Goal: Answer question/provide support: Share knowledge or assist other users

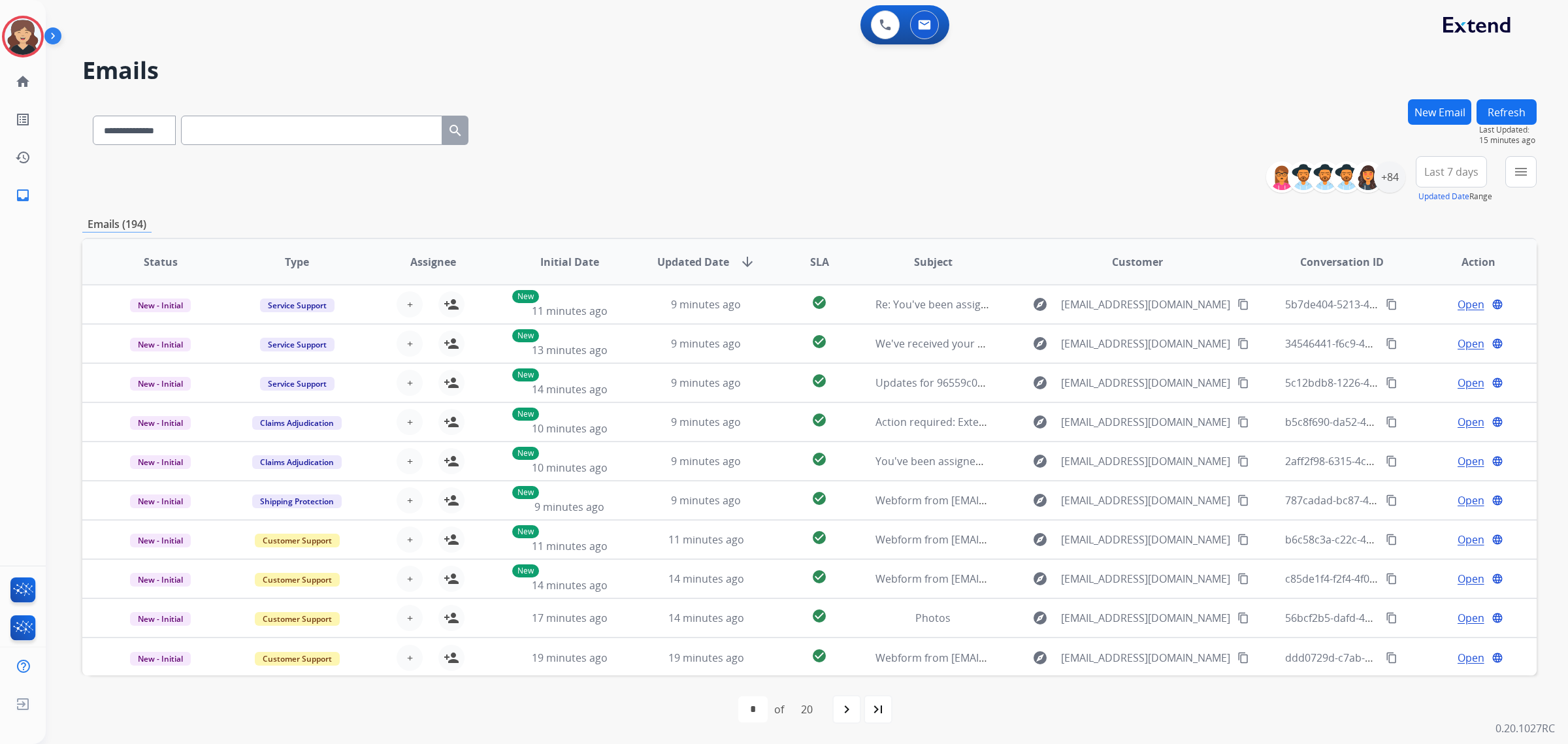
select select "**********"
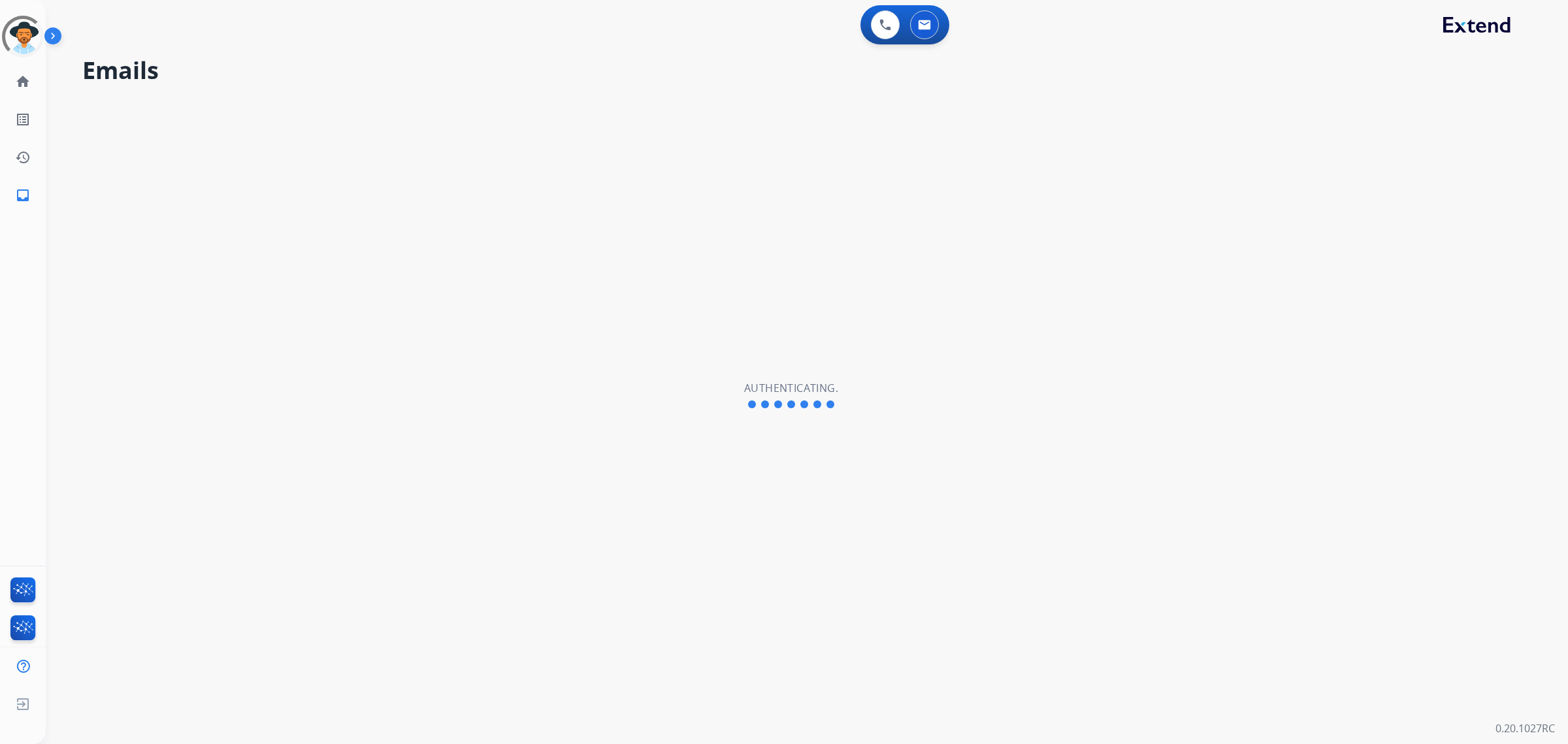
select select "**********"
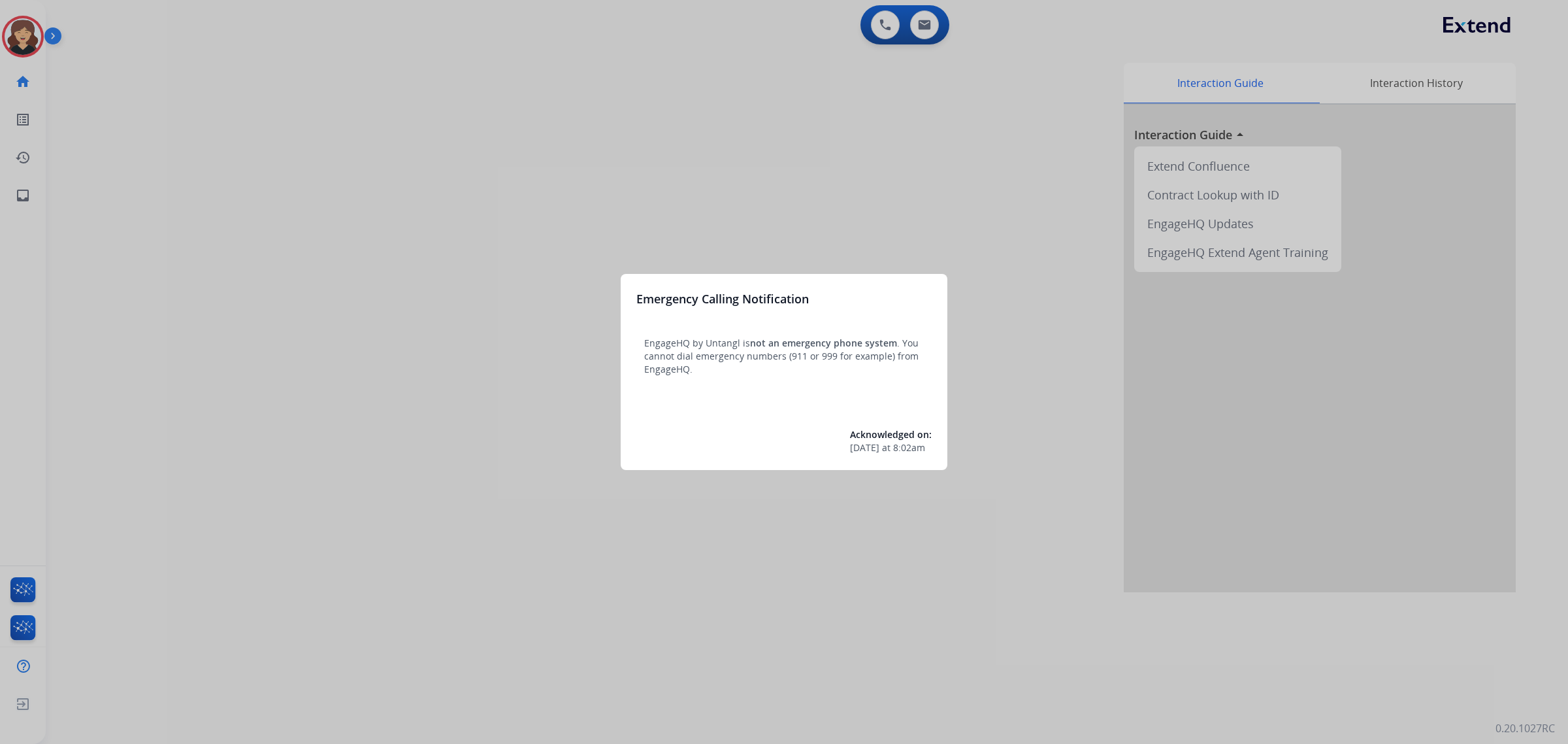
click at [22, 188] on div at bounding box center [784, 372] width 1568 height 744
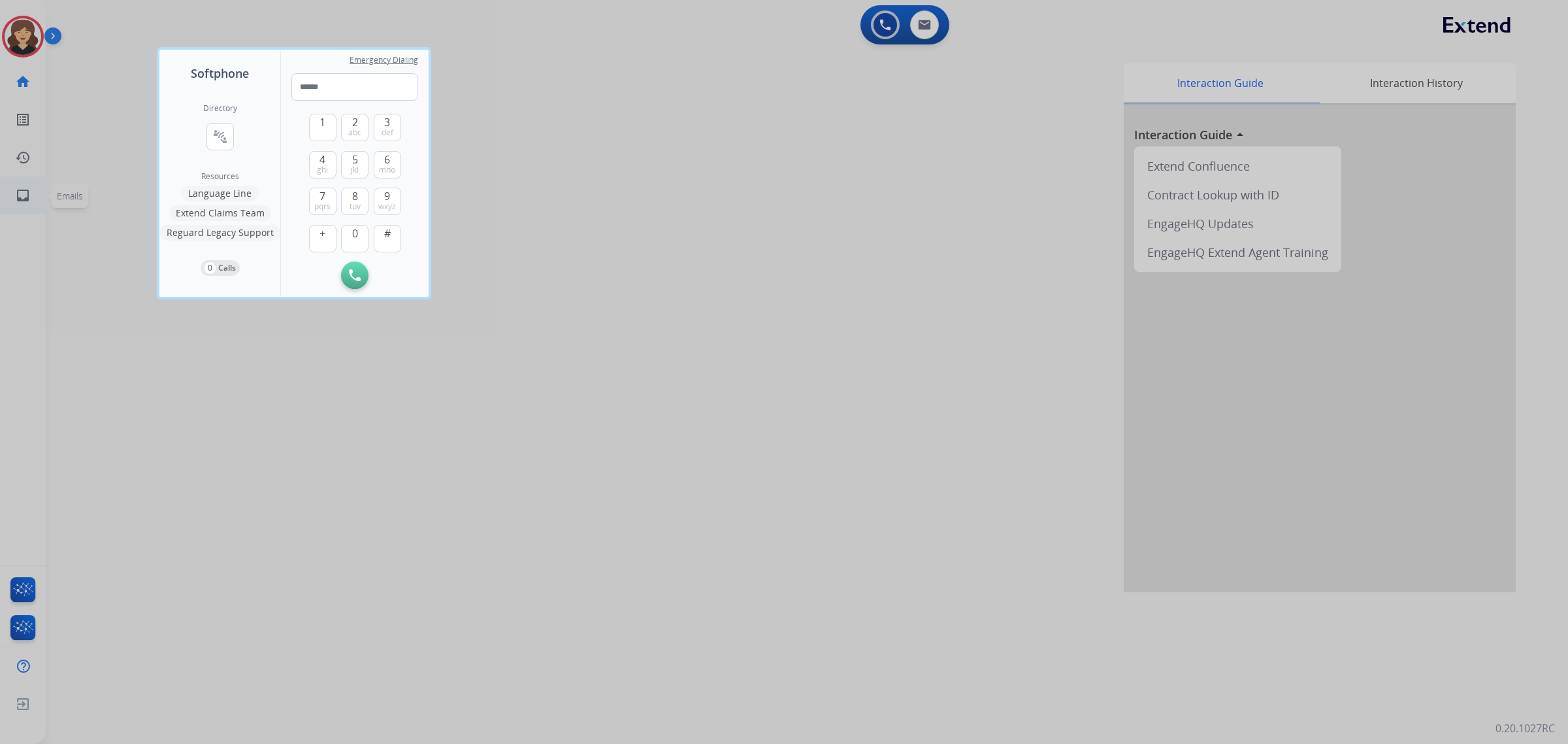
click at [22, 186] on div at bounding box center [784, 372] width 1568 height 744
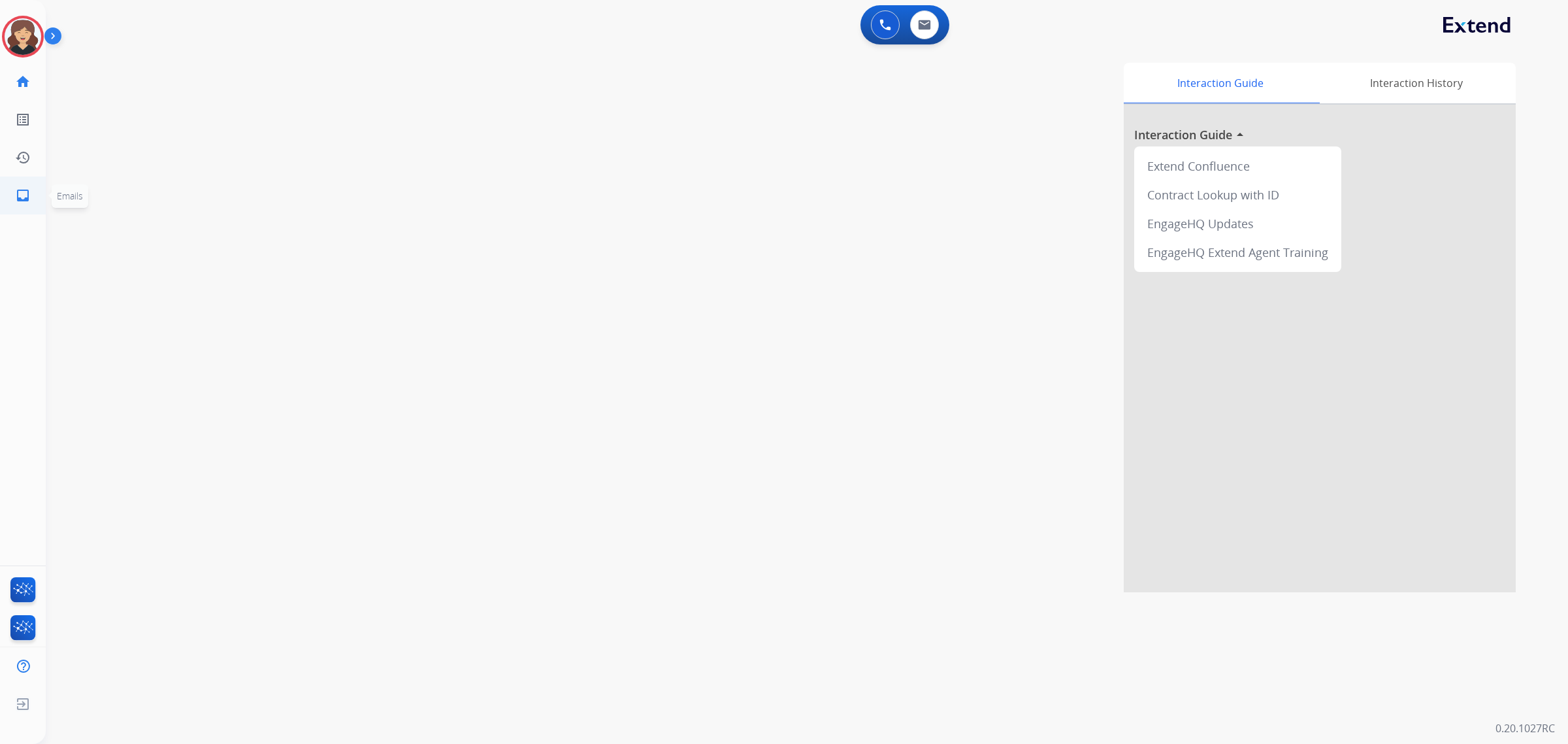
click at [22, 186] on link "inbox Emails" at bounding box center [23, 195] width 37 height 37
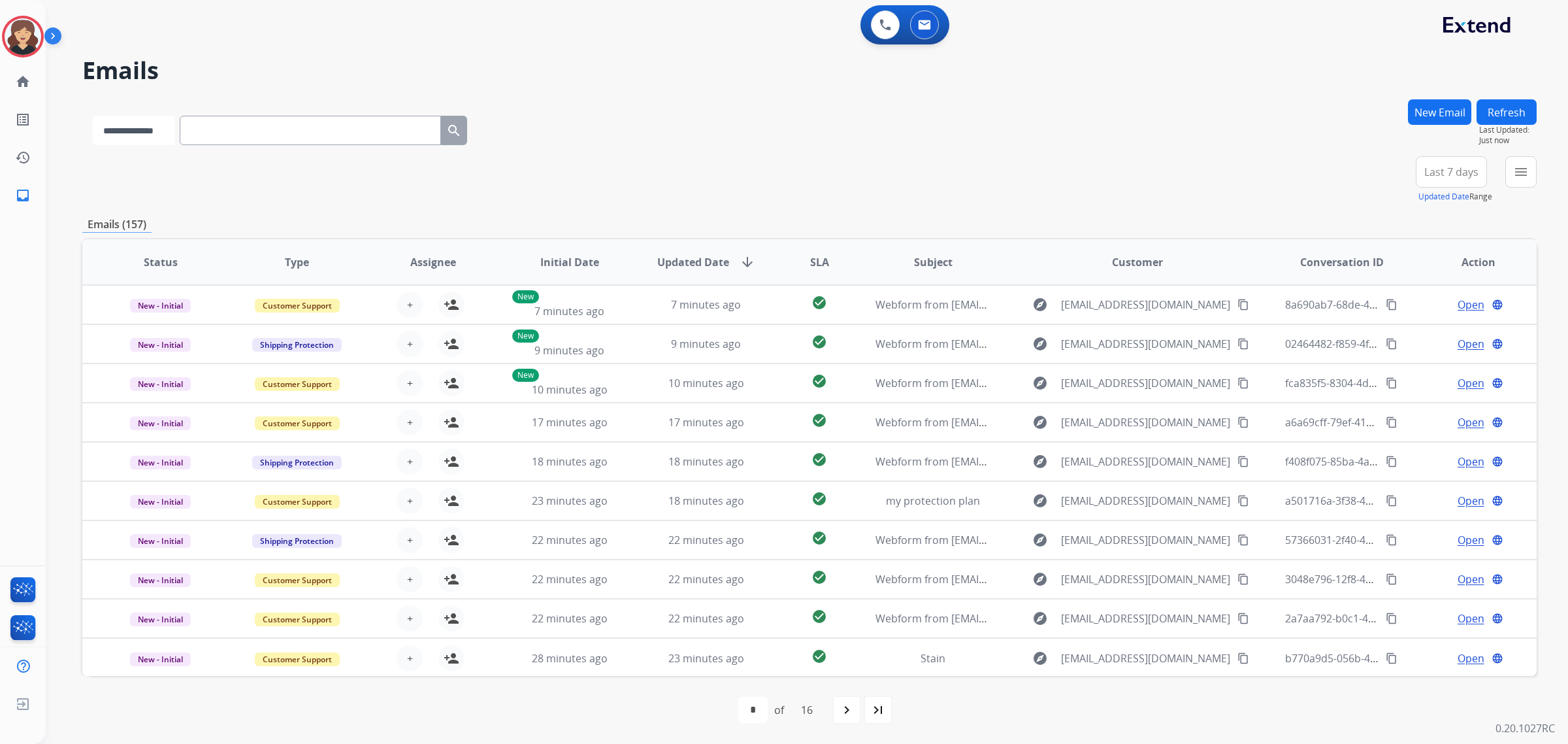
click at [153, 131] on select "**********" at bounding box center [133, 130] width 82 height 29
select select "**********"
click at [92, 116] on select "**********" at bounding box center [133, 130] width 82 height 29
click at [265, 128] on input "text" at bounding box center [312, 130] width 261 height 29
click at [304, 126] on input "text" at bounding box center [312, 130] width 261 height 29
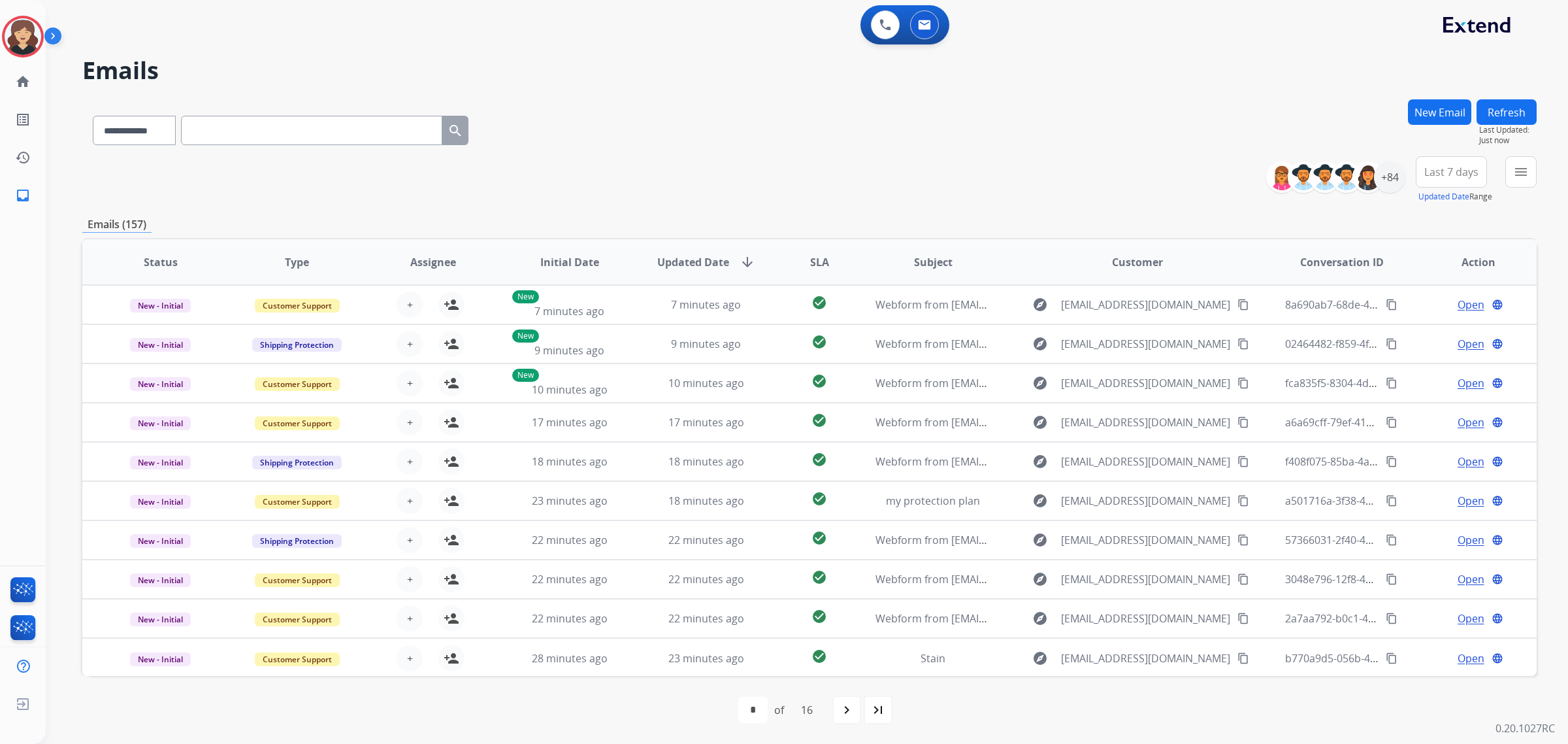
paste input "**********"
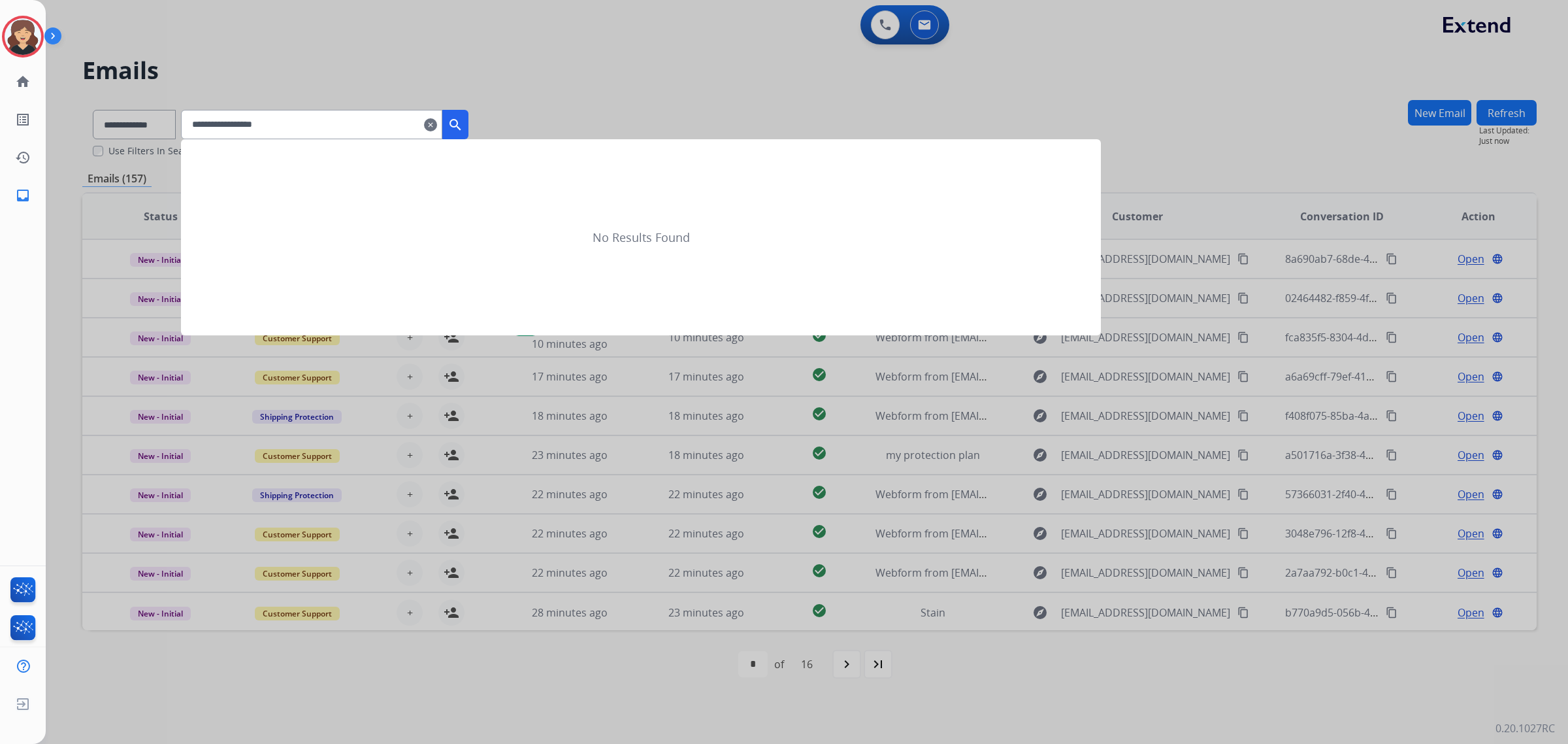
type input "**********"
click at [464, 119] on mat-icon "search" at bounding box center [455, 125] width 16 height 16
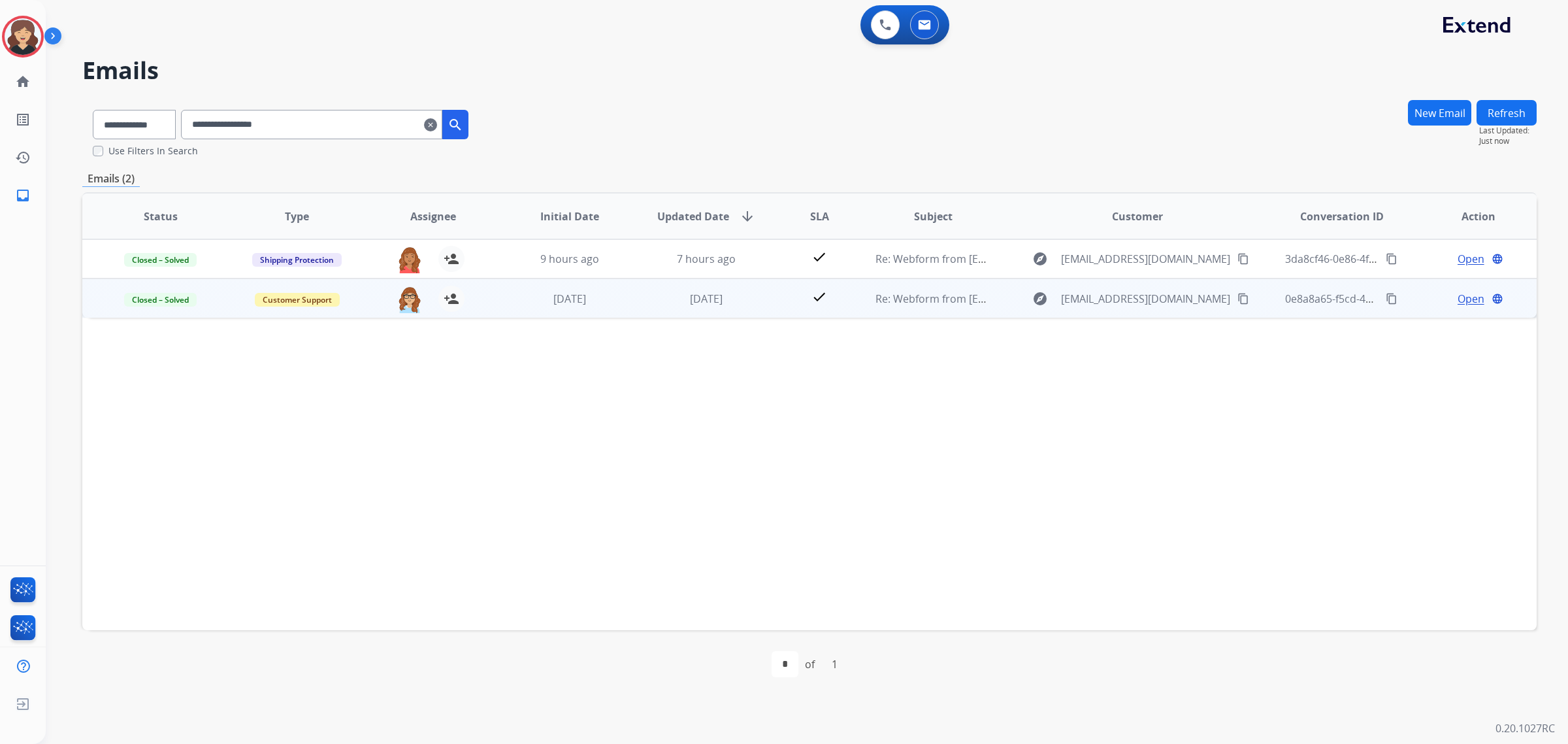
click at [1459, 296] on span "Open" at bounding box center [1471, 298] width 27 height 16
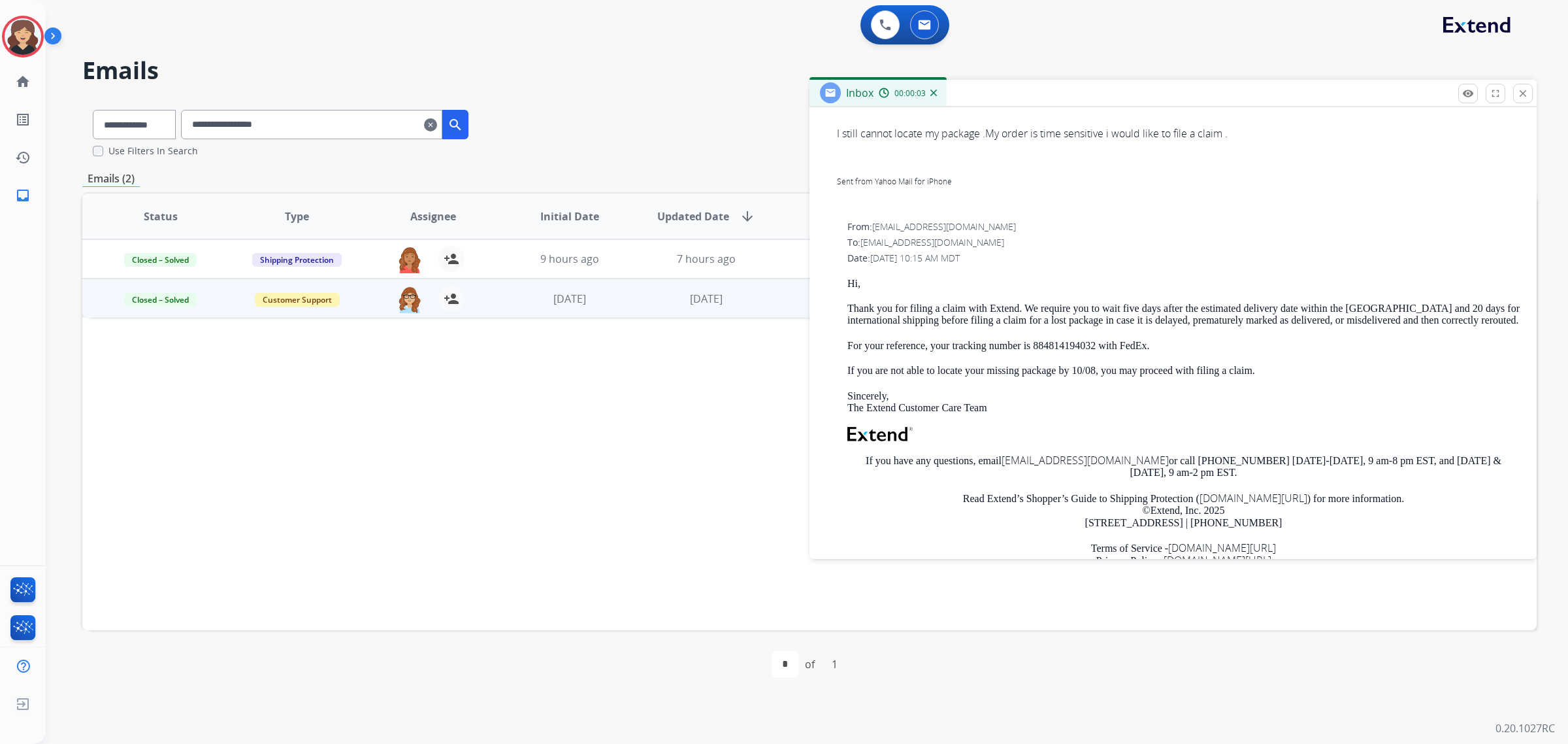
scroll to position [805, 0]
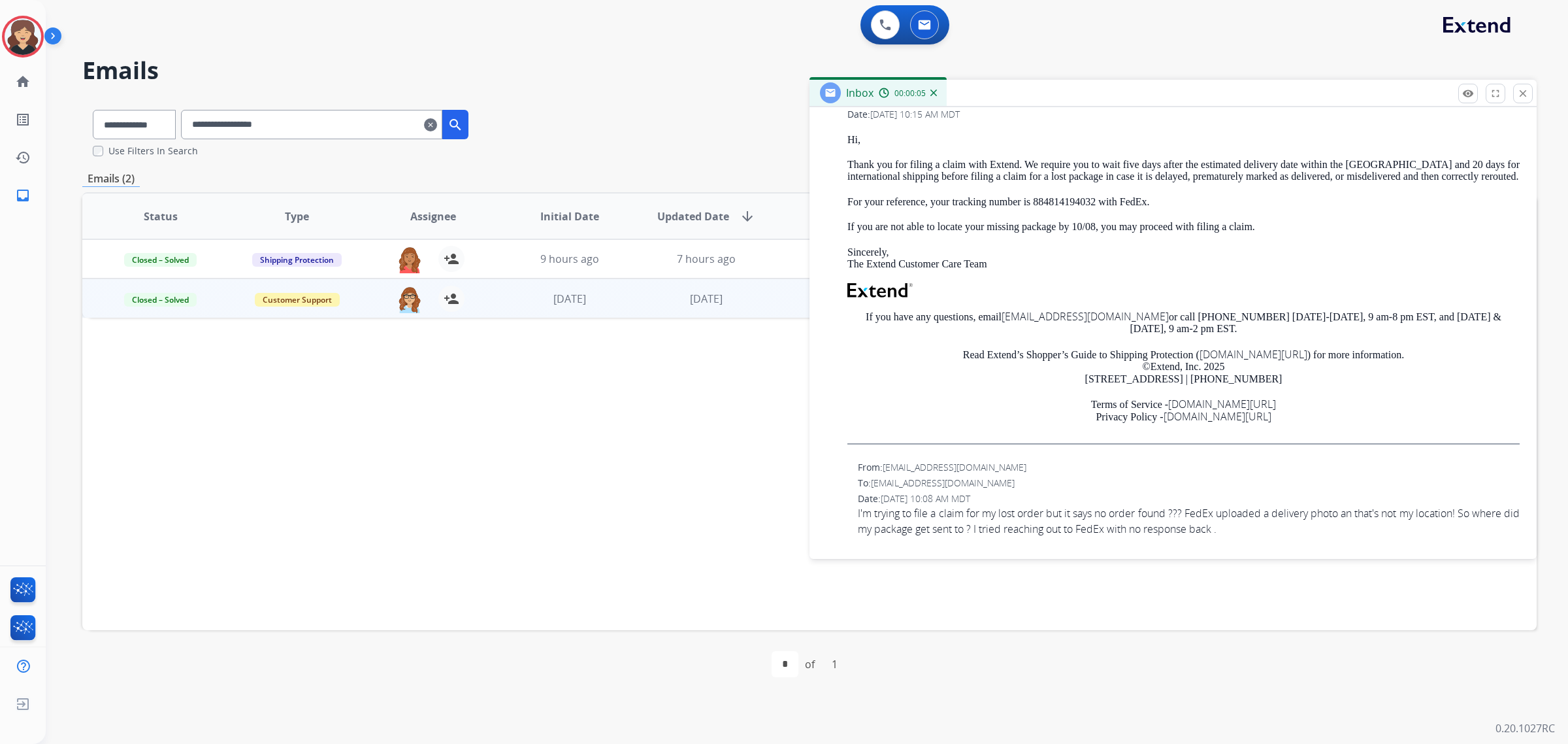
click at [1098, 525] on span "I'm trying to file a claim for my lost order but it says no order found ??? Fed…" at bounding box center [1189, 521] width 662 height 32
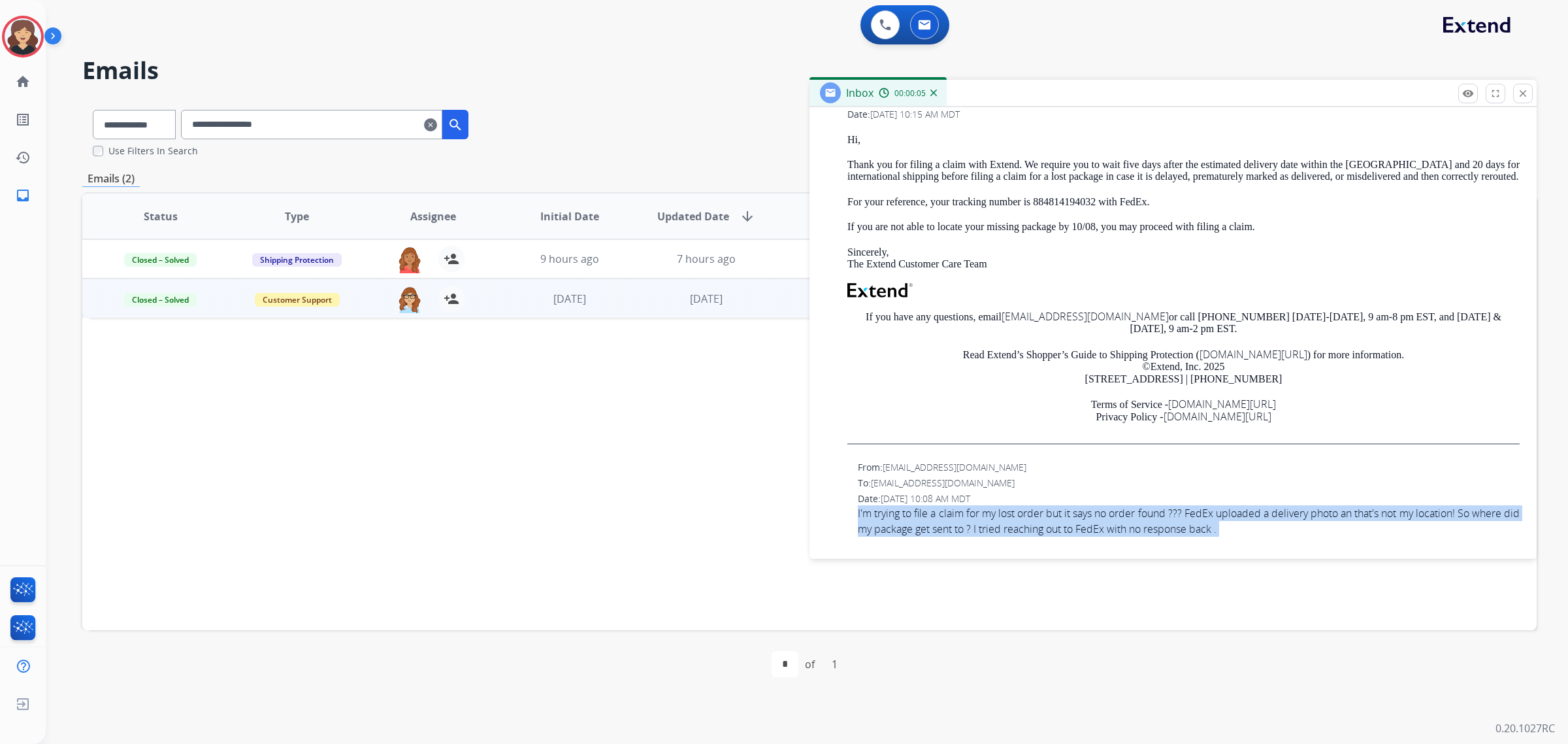
click at [1098, 525] on span "I'm trying to file a claim for my lost order but it says no order found ??? Fed…" at bounding box center [1189, 521] width 662 height 32
copy app-emails-table "I'm trying to file a claim for my lost order but it says no order found ??? Fed…"
click at [1277, 520] on span "I'm trying to file a claim for my lost order but it says no order found ??? Fed…" at bounding box center [1189, 521] width 662 height 32
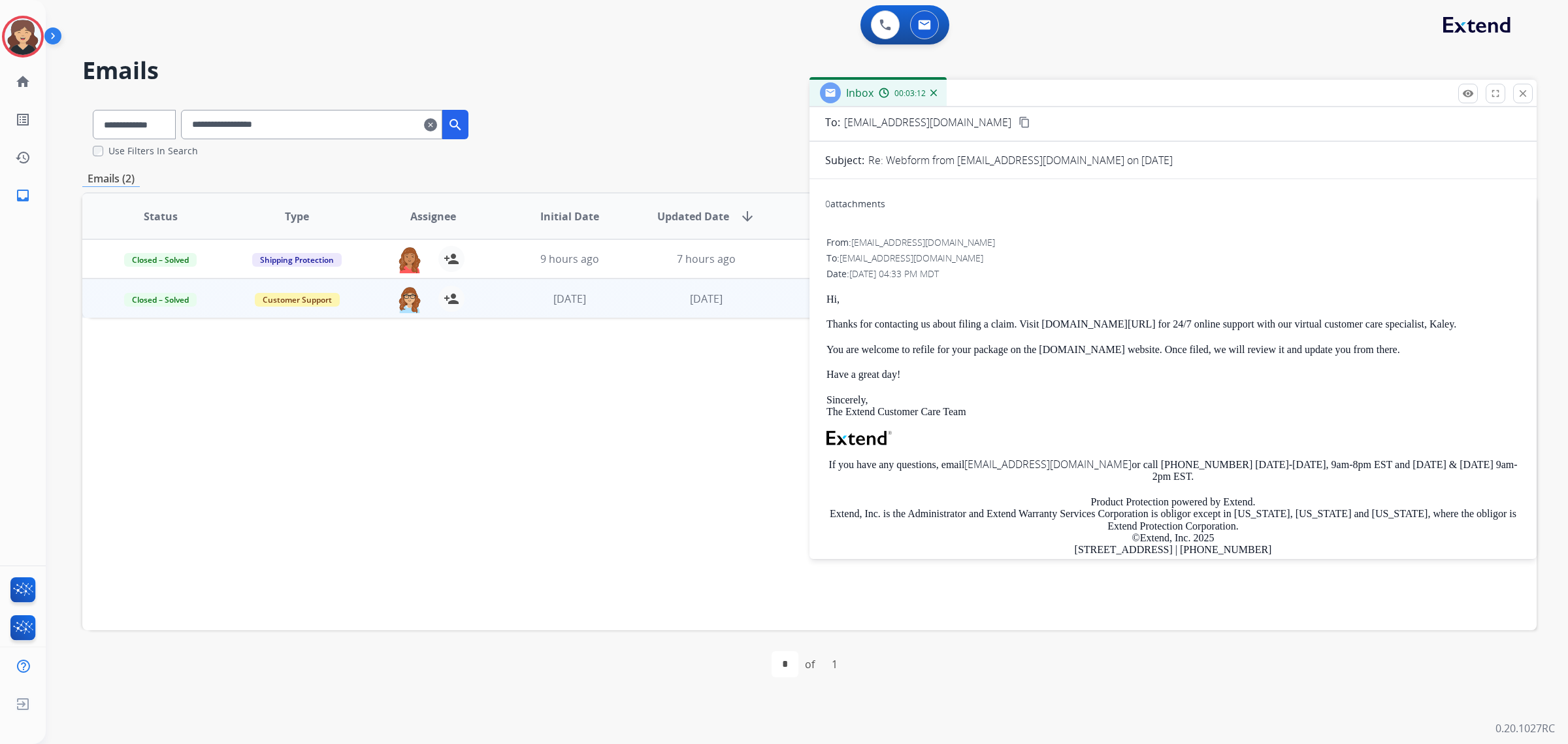
scroll to position [0, 0]
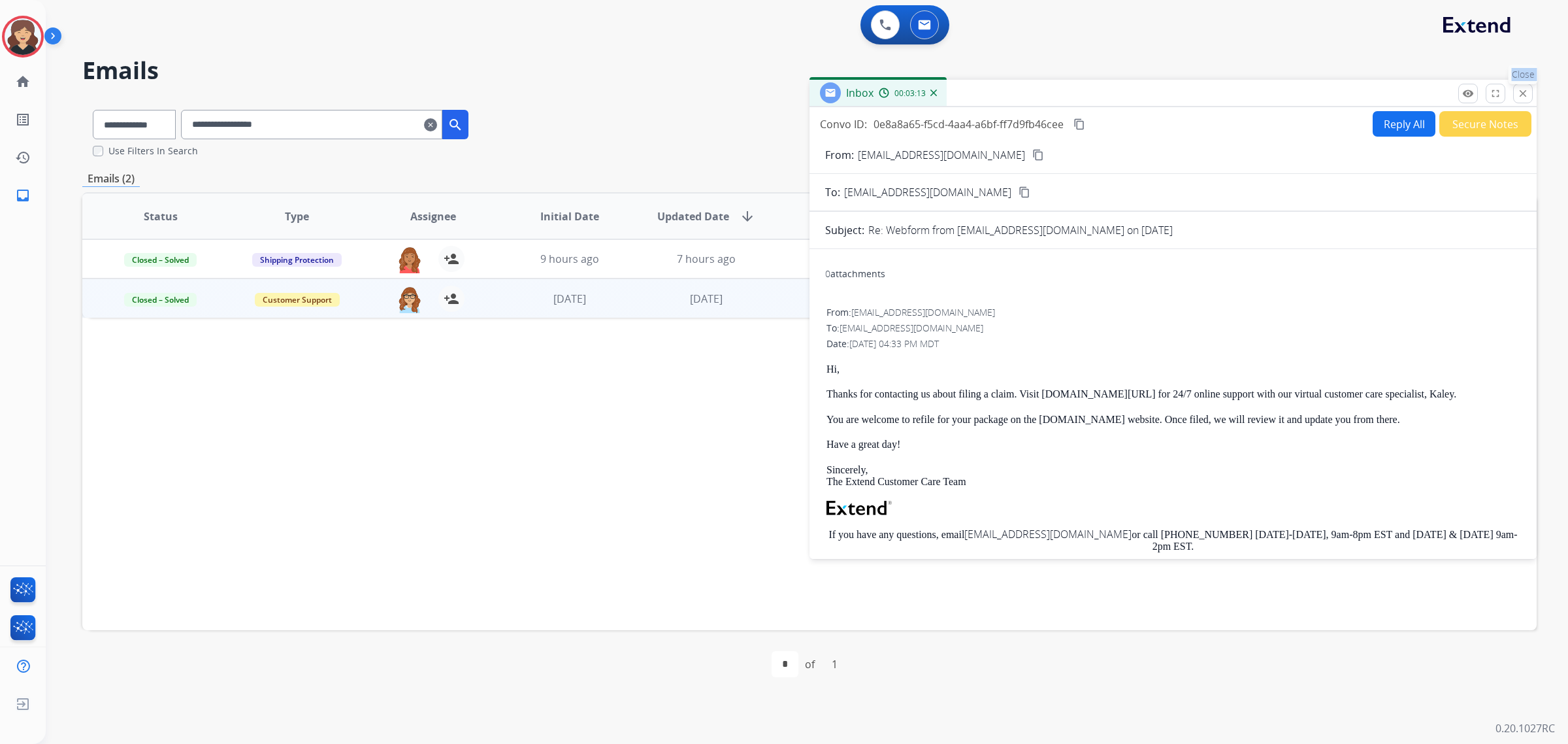
click at [1525, 90] on mat-icon "close" at bounding box center [1523, 94] width 12 height 12
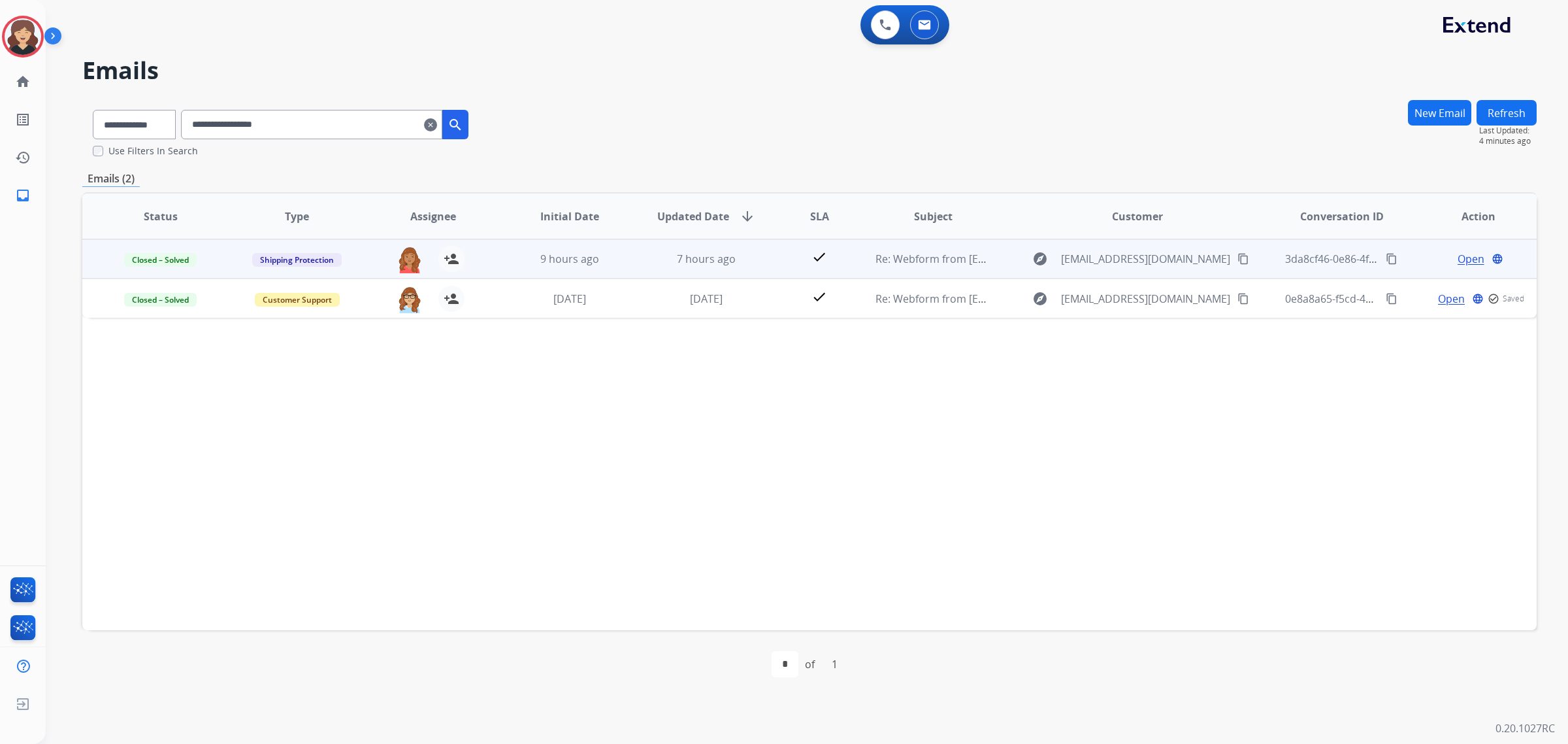
click at [1461, 259] on span "Open" at bounding box center [1471, 259] width 27 height 16
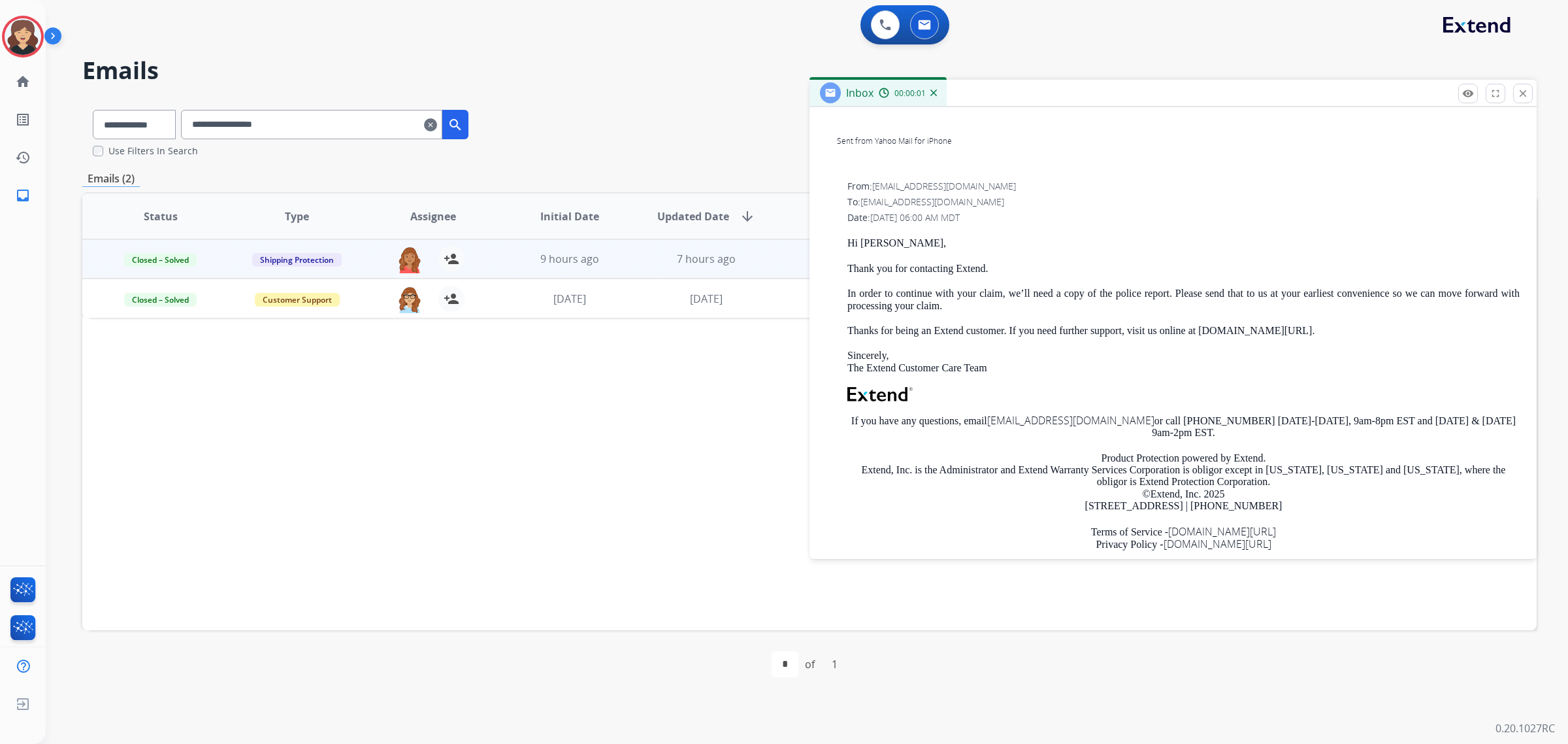
scroll to position [863, 0]
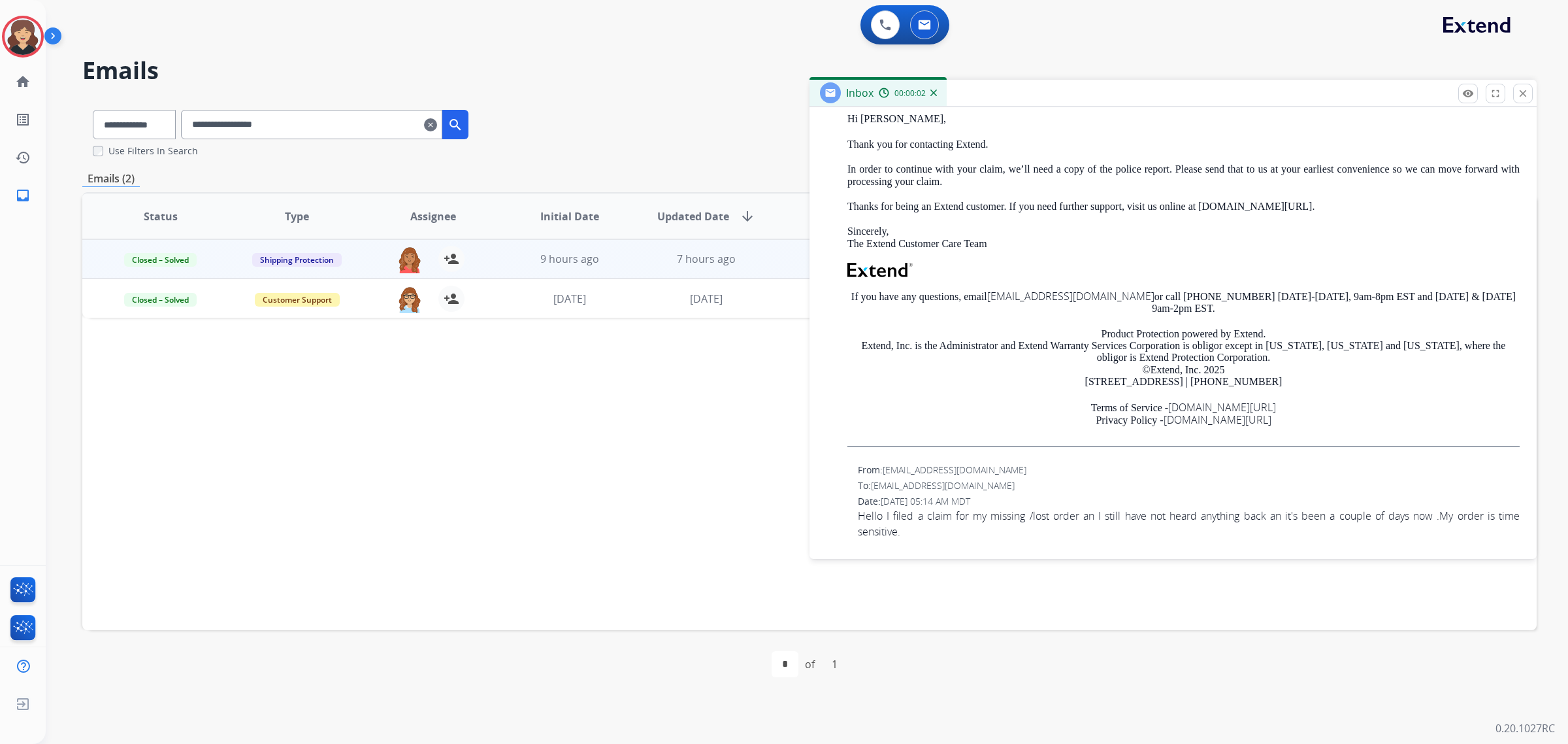
click at [933, 513] on span "Hello I filed a claim for my missing /lost order an I still have not heard anyt…" at bounding box center [1189, 524] width 662 height 32
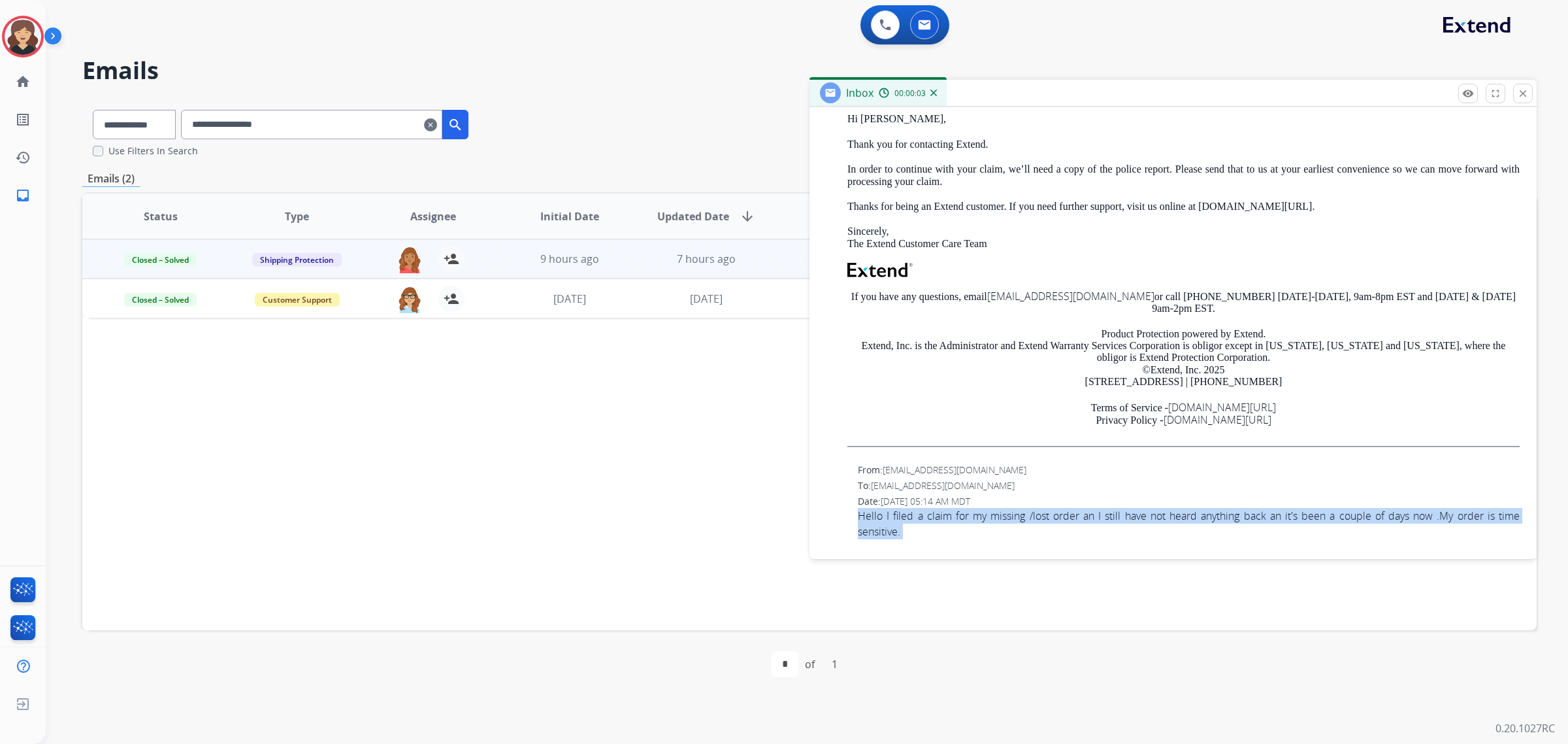
click at [933, 513] on span "Hello I filed a claim for my missing /lost order an I still have not heard anyt…" at bounding box center [1189, 524] width 662 height 32
copy app-emails-table "Hello I filed a claim for my missing /lost order an I still have not heard anyt…"
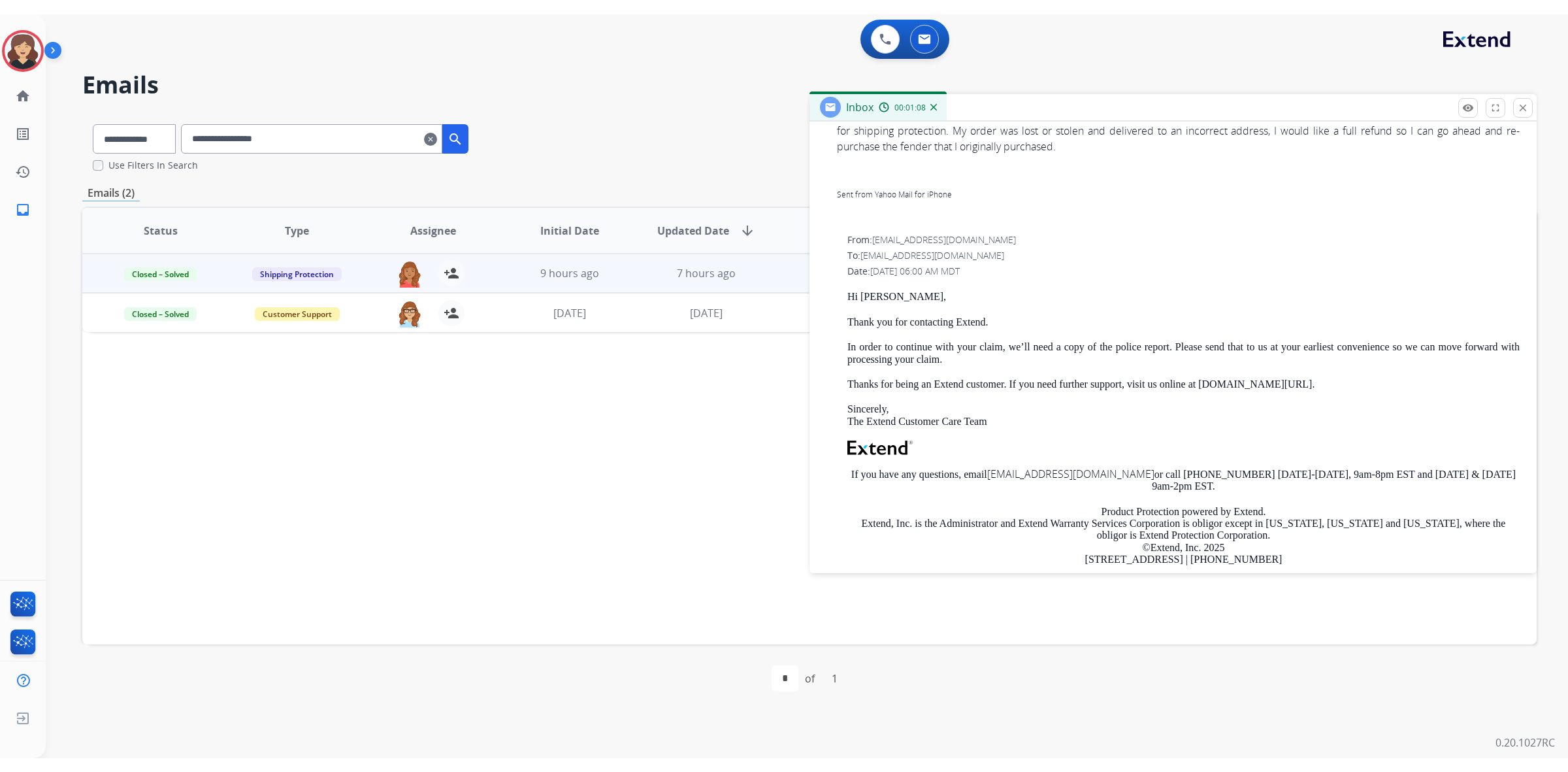
scroll to position [454, 0]
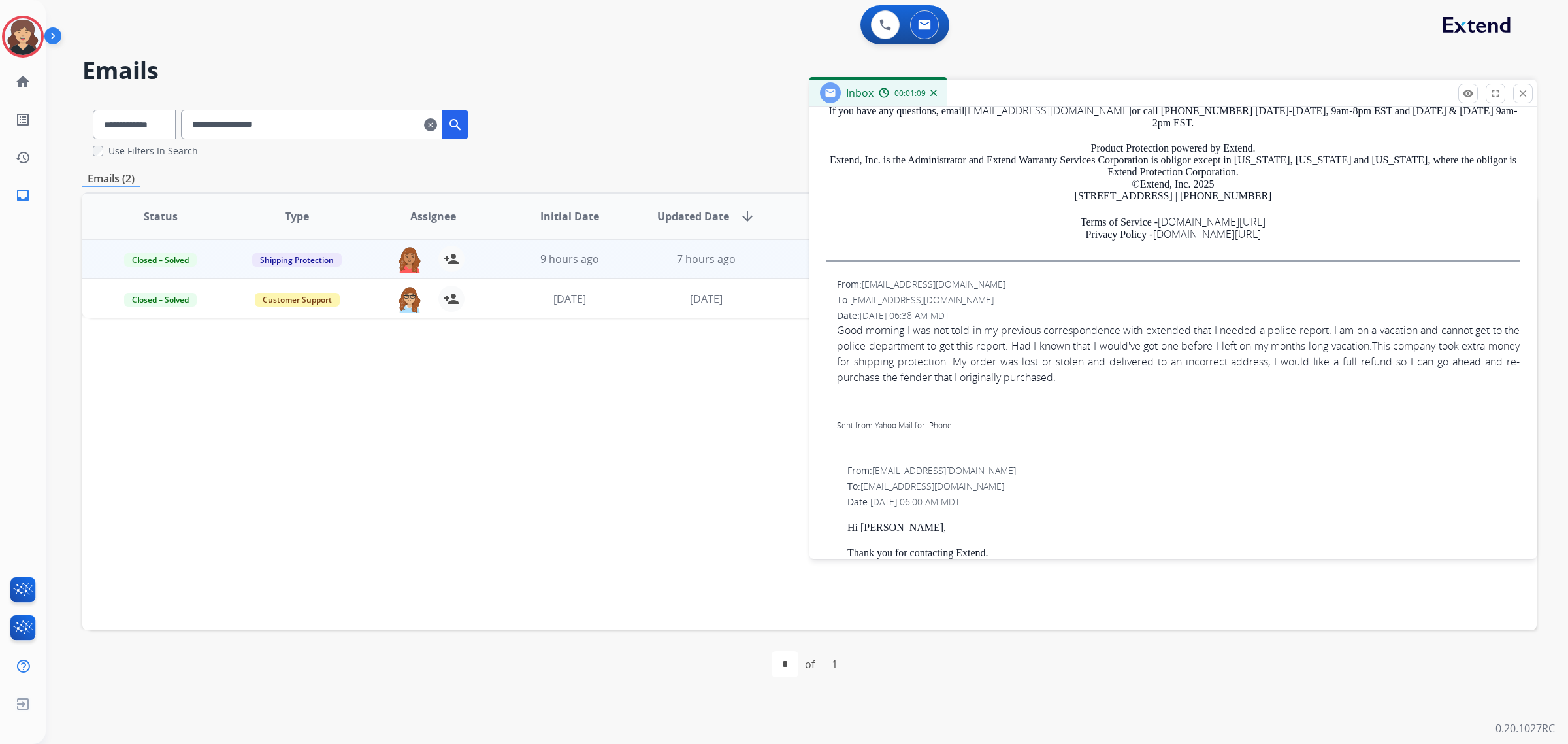
click at [919, 341] on span "Good morning I was not told in my previous correspondence with extended that I …" at bounding box center [1178, 385] width 683 height 126
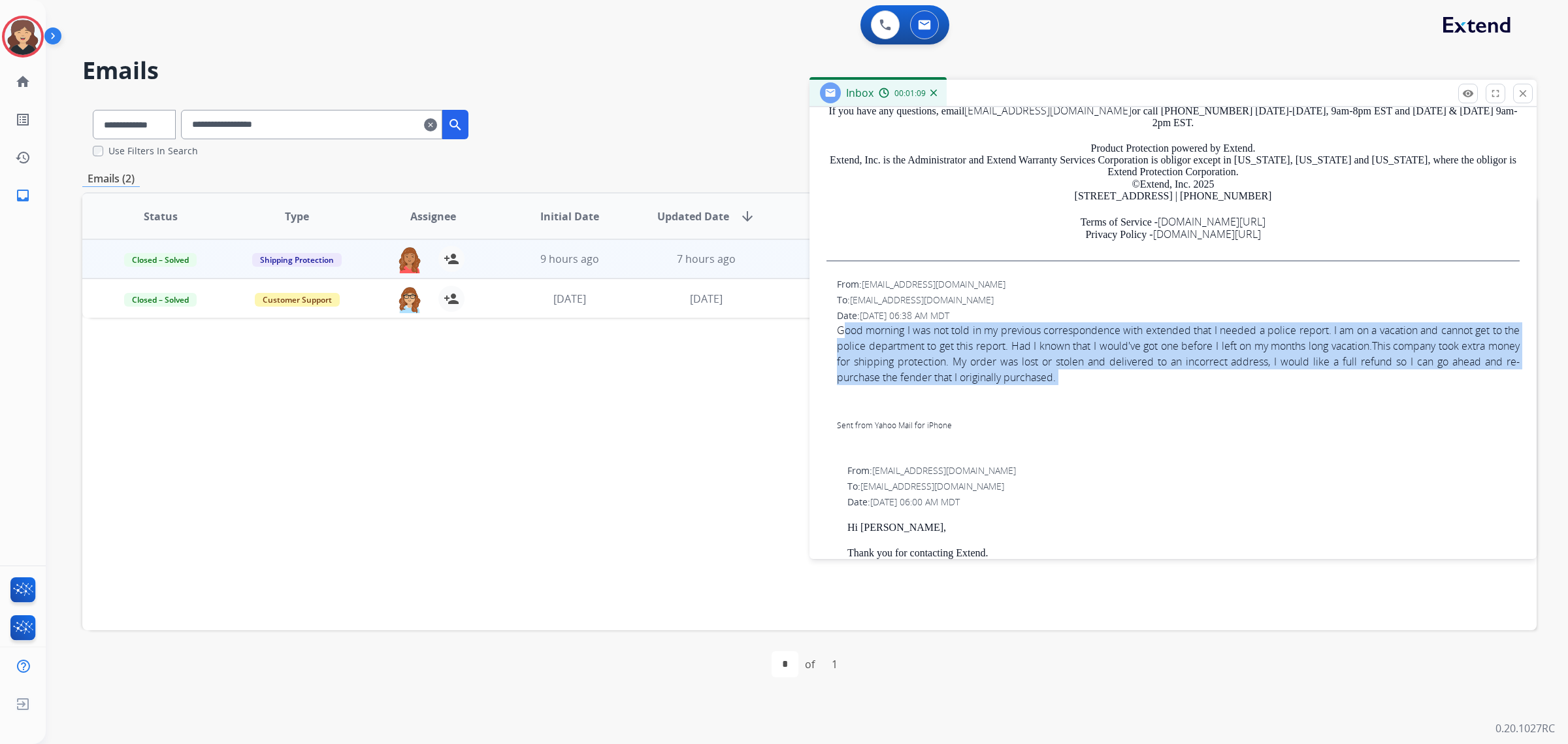
click at [919, 341] on span "Good morning I was not told in my previous correspondence with extended that I …" at bounding box center [1178, 385] width 683 height 126
copy span "Good morning I was not told in my previous correspondence with extended that I …"
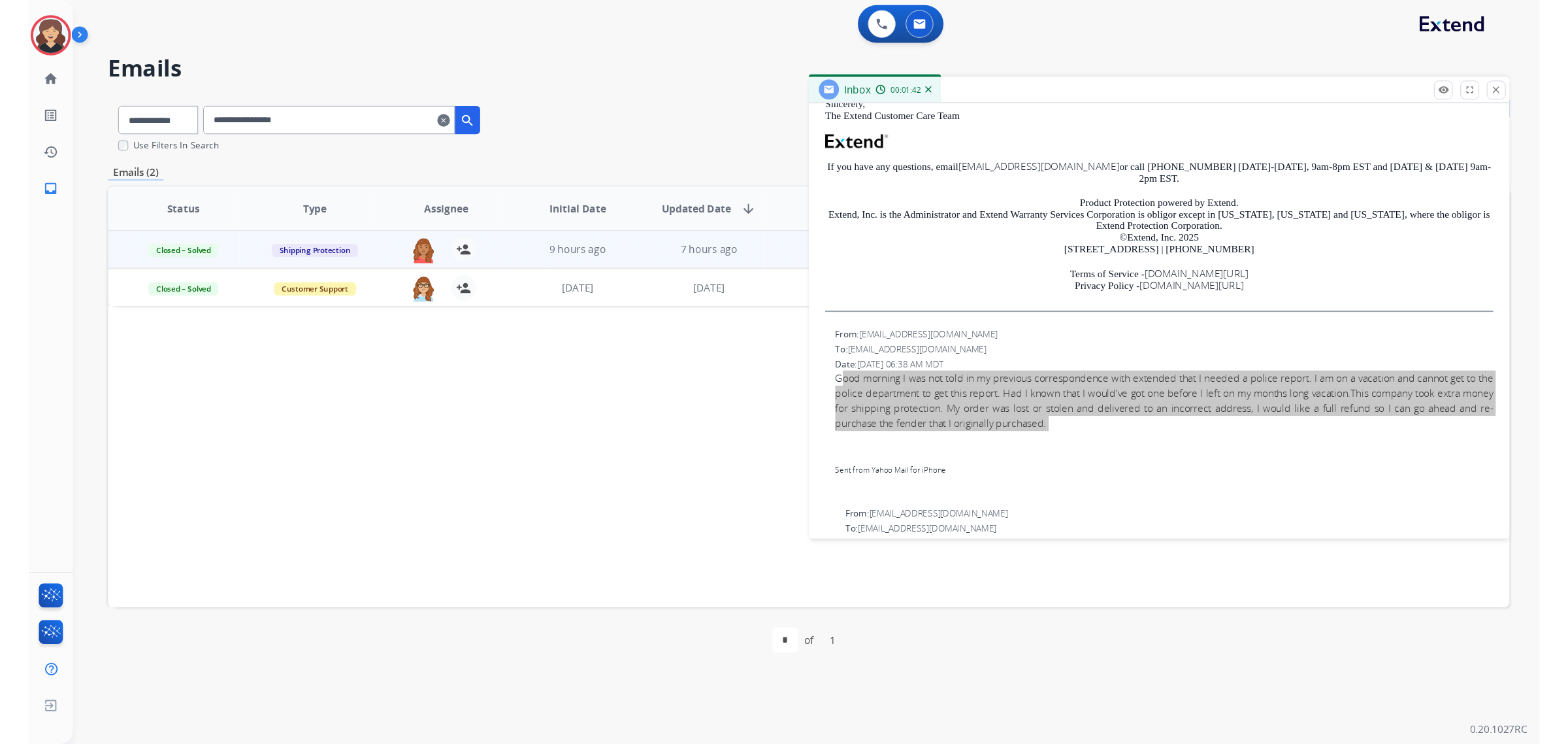
scroll to position [128, 0]
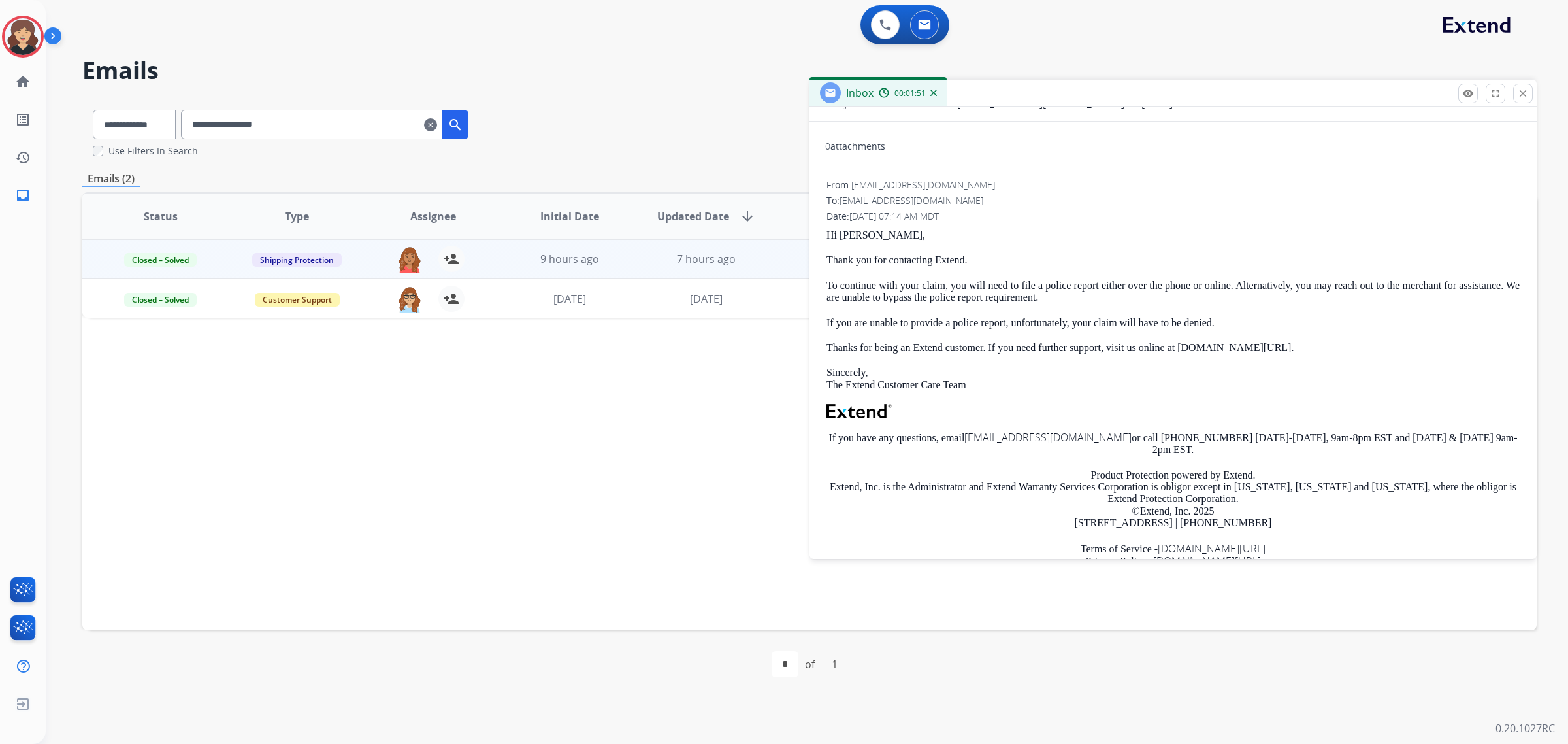
click at [890, 289] on p "To continue with your claim, you will need to file a police report either over …" at bounding box center [1173, 292] width 693 height 24
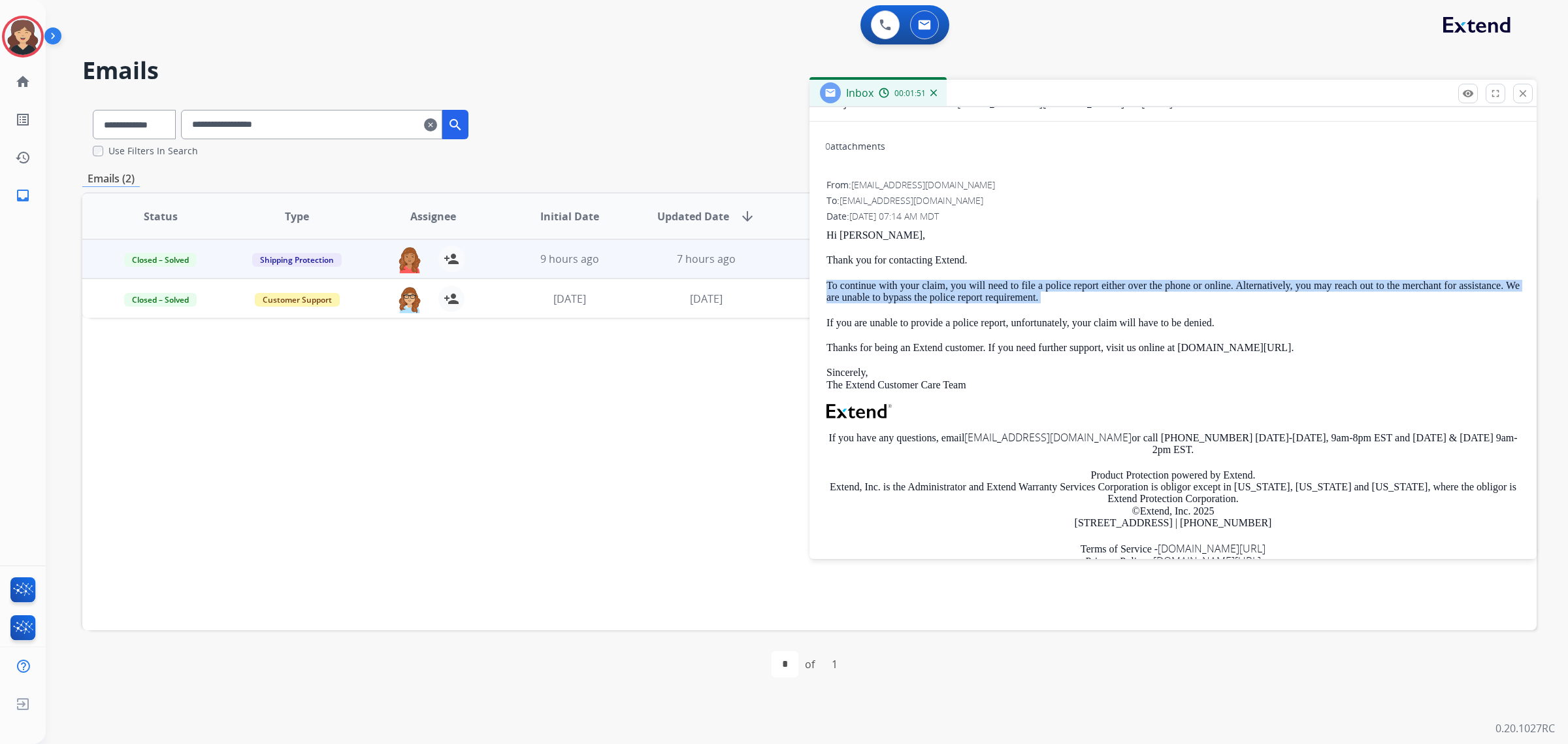
click at [890, 289] on p "To continue with your claim, you will need to file a police report either over …" at bounding box center [1173, 292] width 693 height 24
copy p "To continue with your claim, you will need to file a police report either over …"
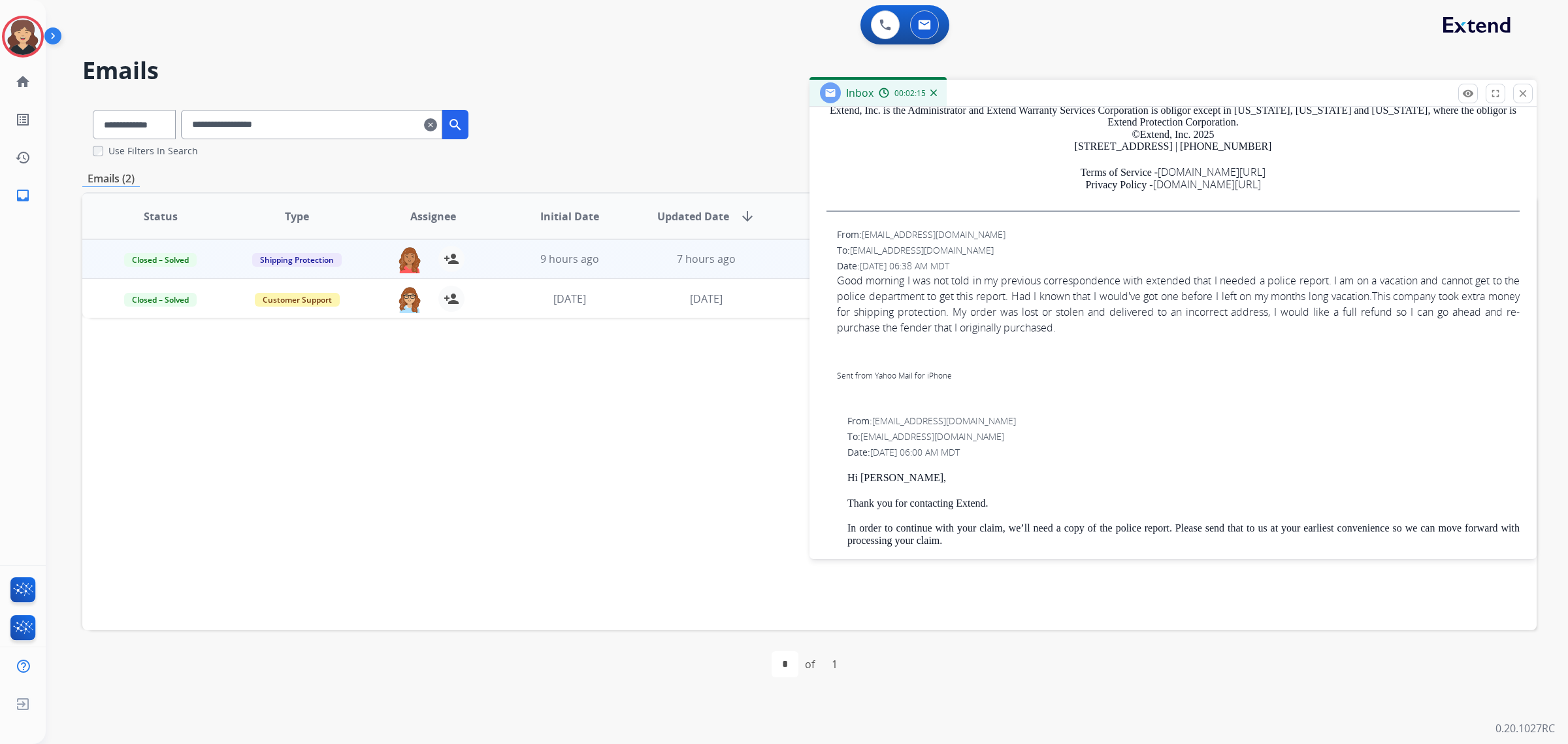
scroll to position [735, 0]
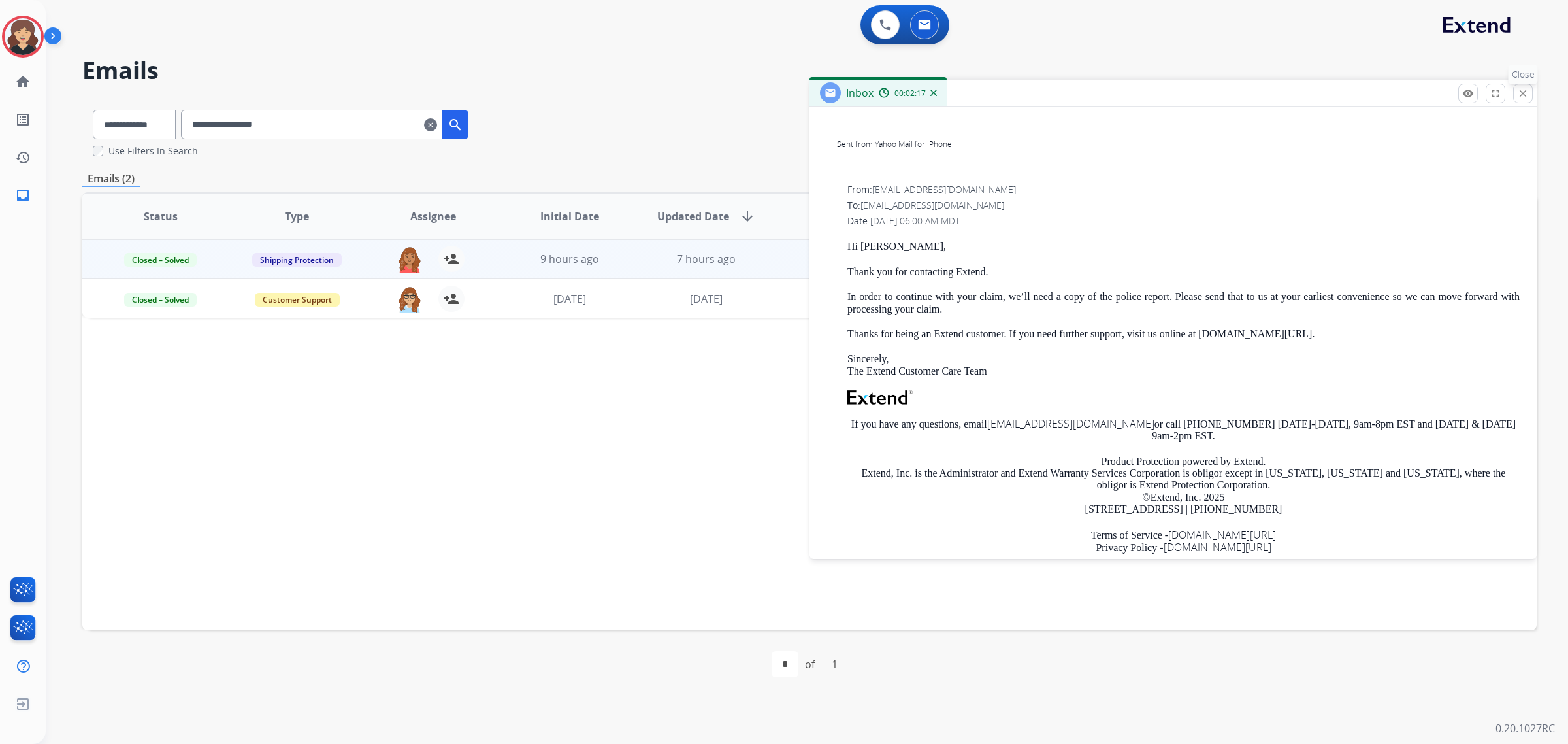
click at [1520, 90] on mat-icon "close" at bounding box center [1523, 94] width 12 height 12
